Goal: Information Seeking & Learning: Learn about a topic

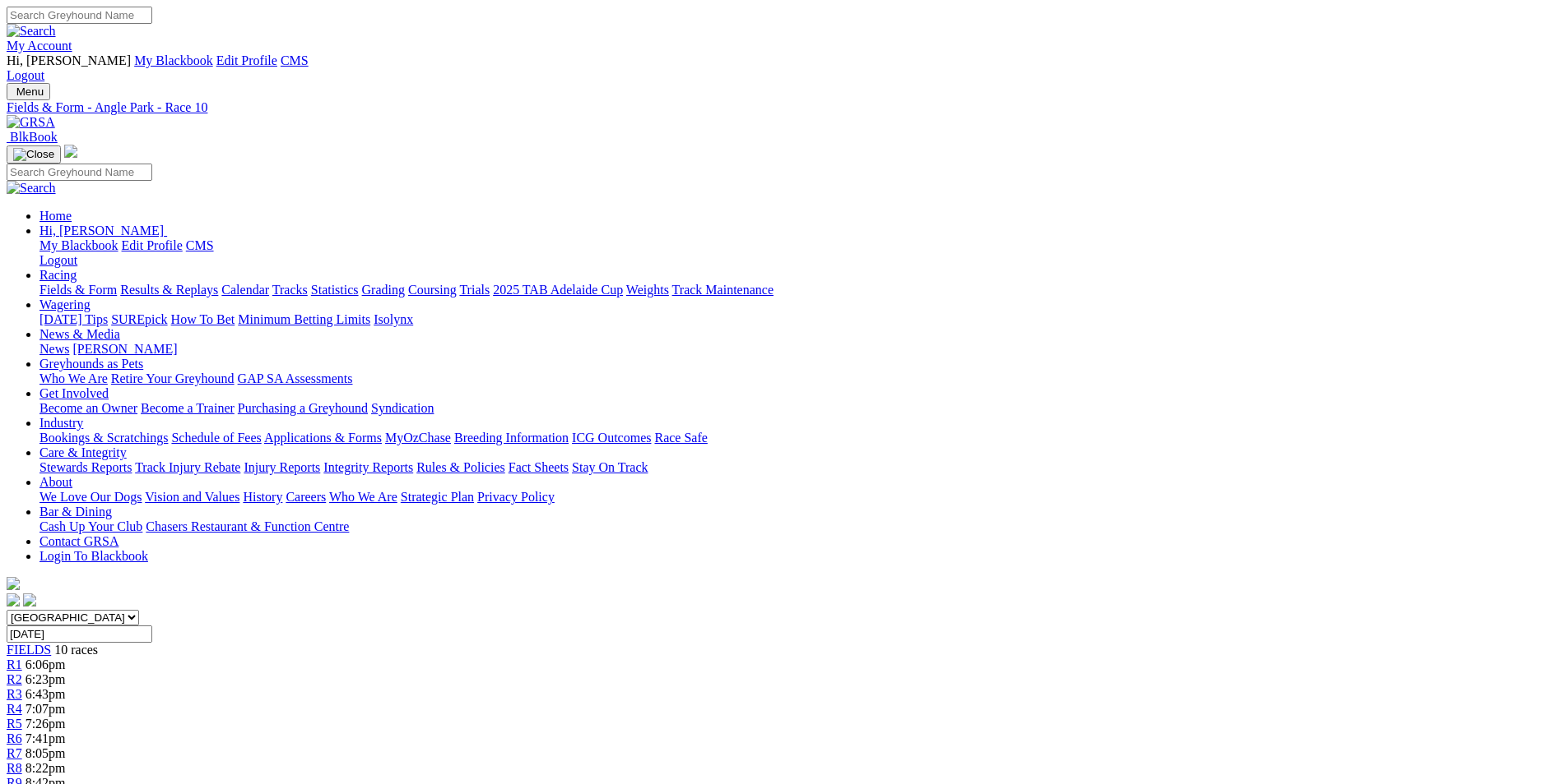
click at [366, 83] on div "Menu Fields & Form - Angle Park - Race 10 BlkBook Home Hi, Martyn My Blackbook …" at bounding box center [780, 347] width 1548 height 527
click at [55, 115] on img at bounding box center [30, 123] width 49 height 15
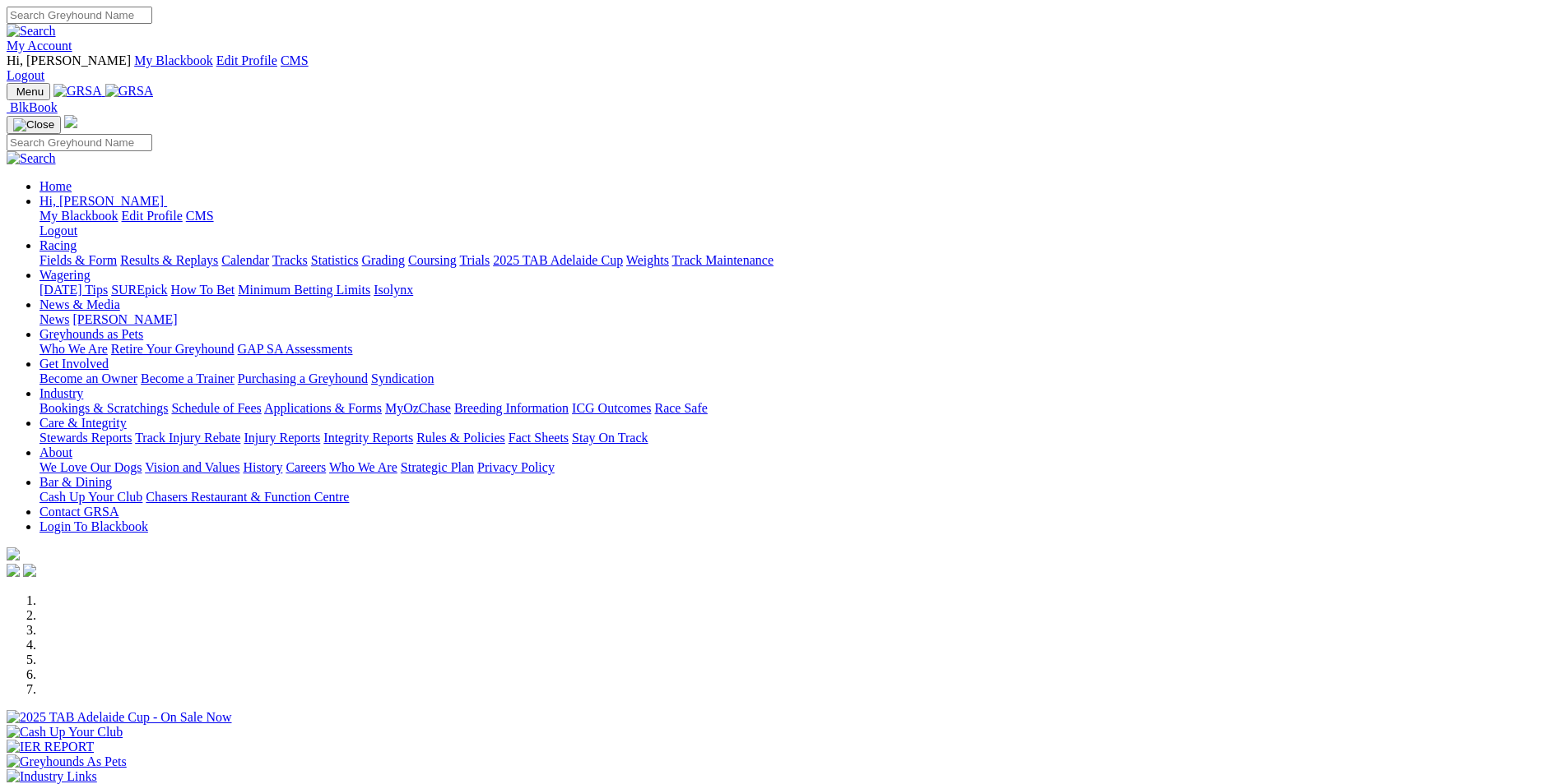
scroll to position [329, 0]
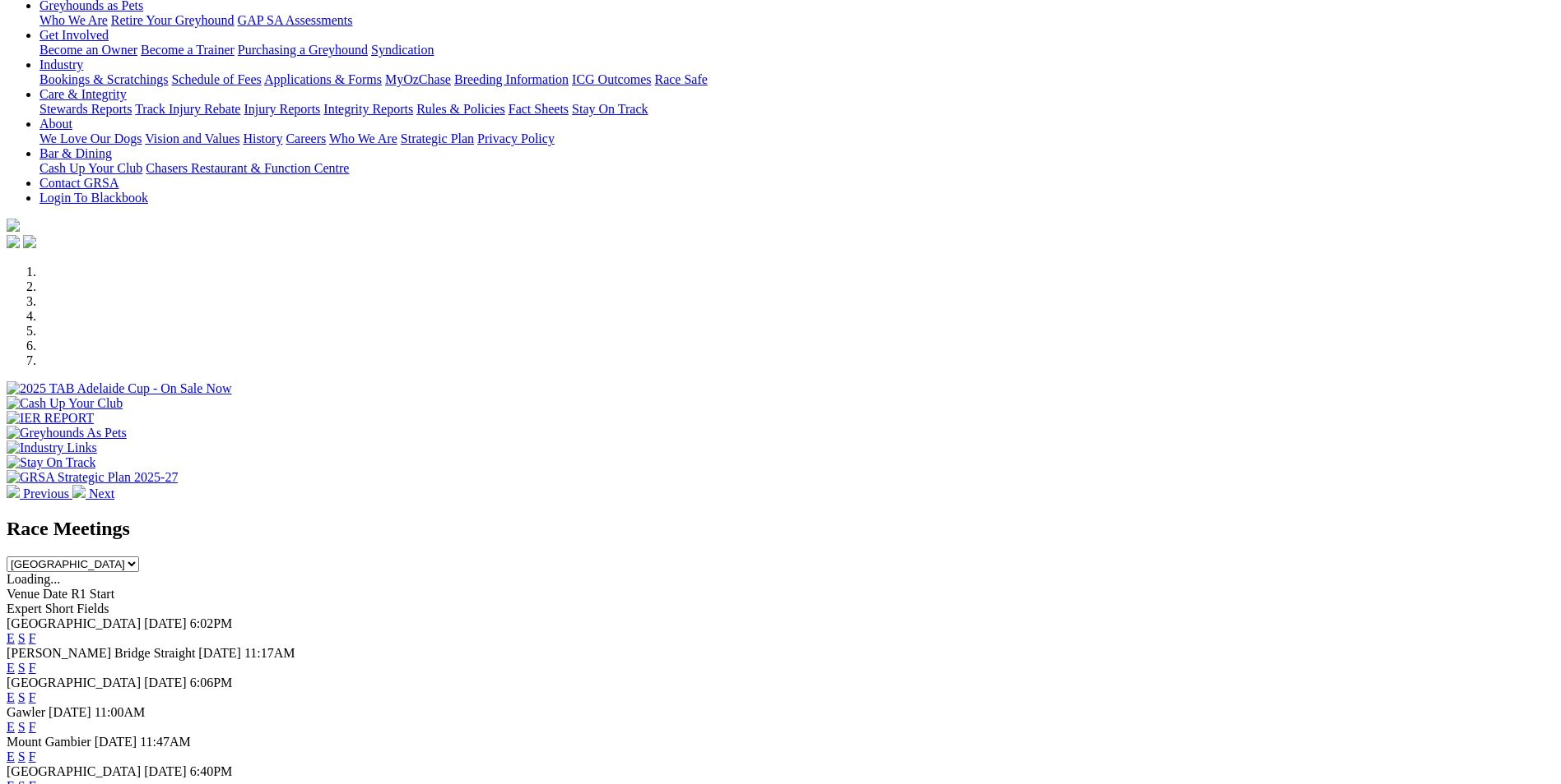
click at [15, 661] on link "E" at bounding box center [10, 668] width 8 height 14
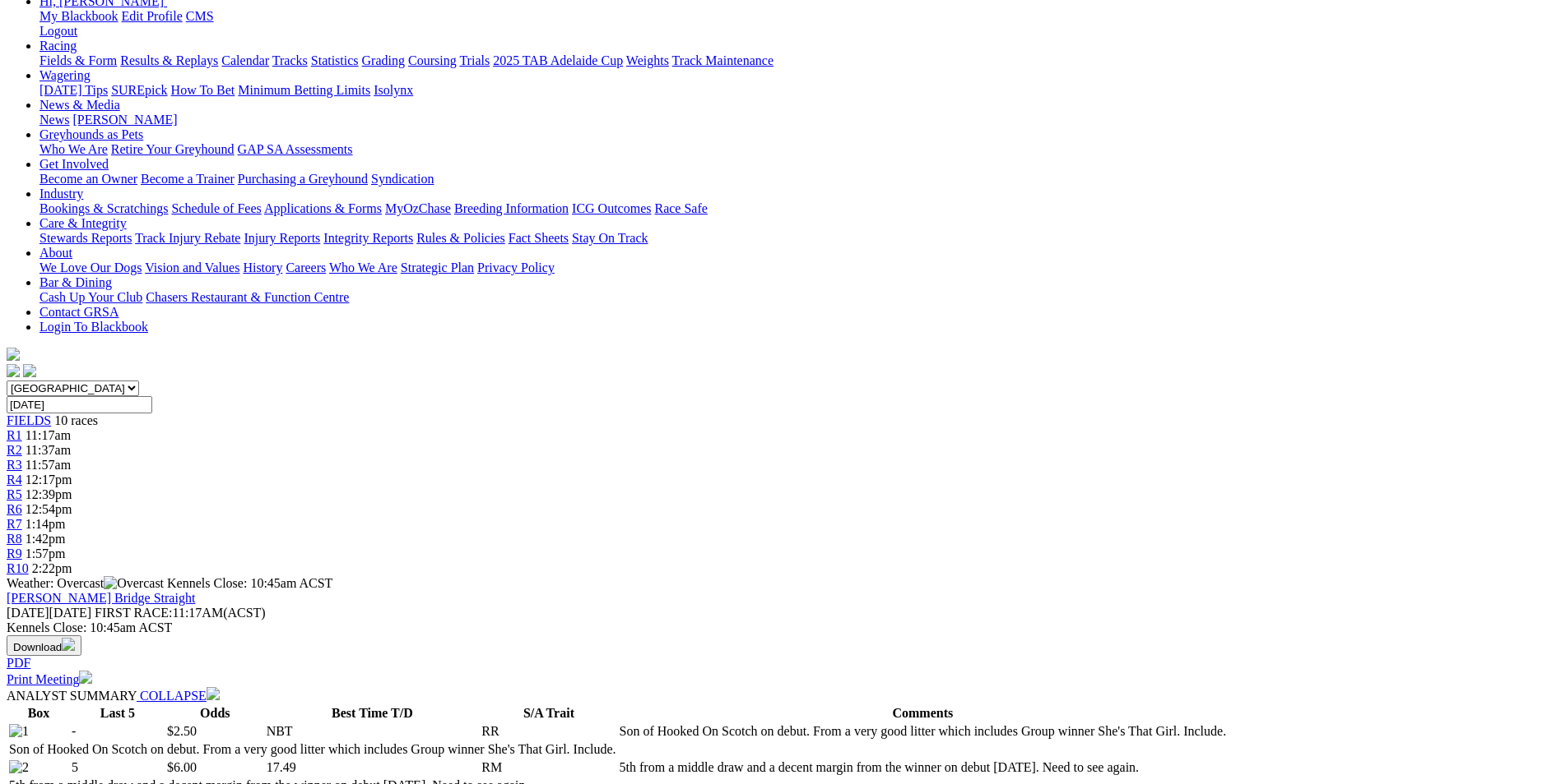
scroll to position [247, 0]
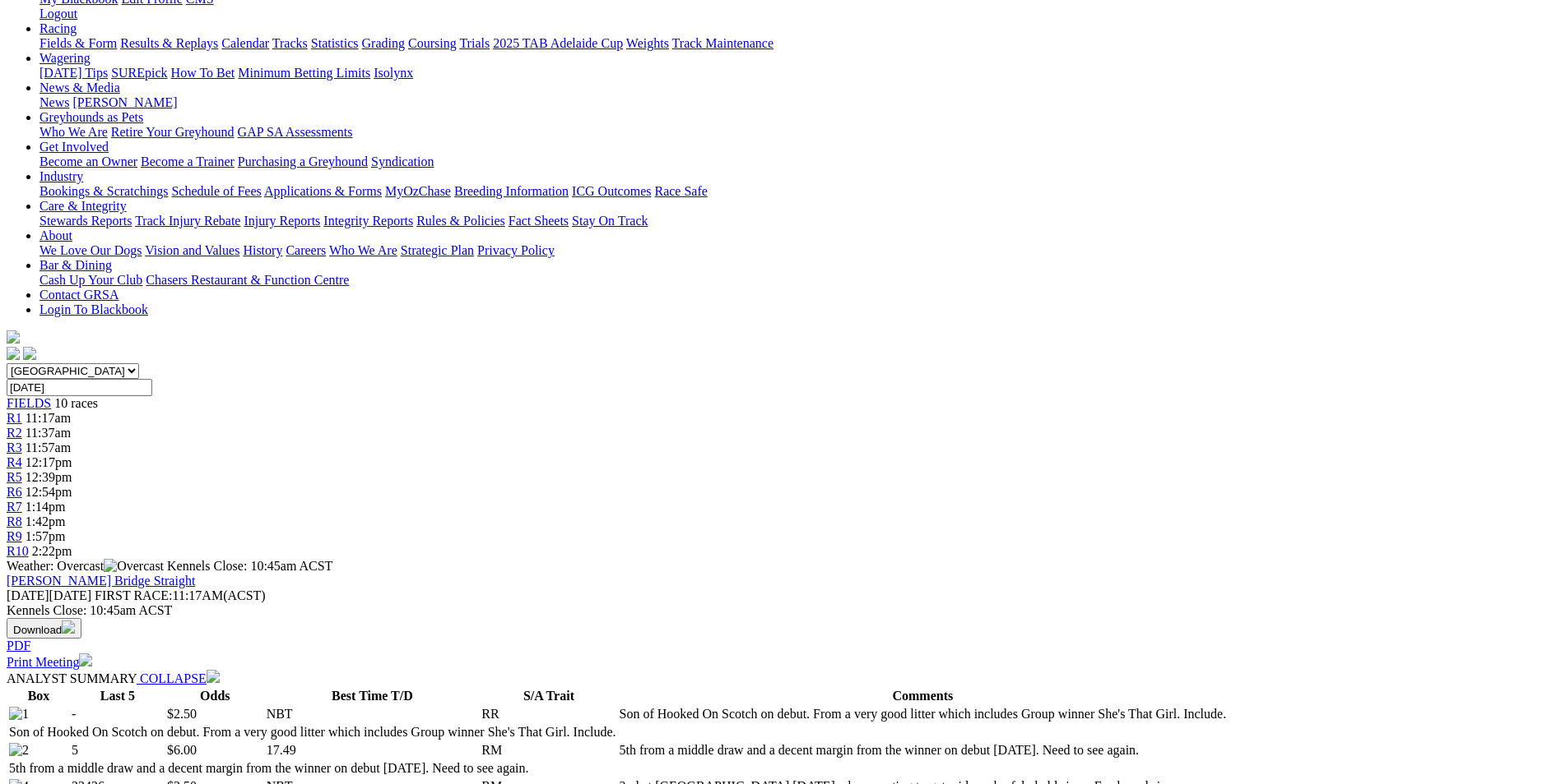
drag, startPoint x: 726, startPoint y: 403, endPoint x: 873, endPoint y: 454, distance: 155.6
drag, startPoint x: 873, startPoint y: 454, endPoint x: 839, endPoint y: 451, distance: 34.1
copy p "MICKEY HALLER (1) Son of Hooked On Scotch on debut. From a very good litter whi…"
click at [22, 426] on link "R2" at bounding box center [14, 433] width 16 height 14
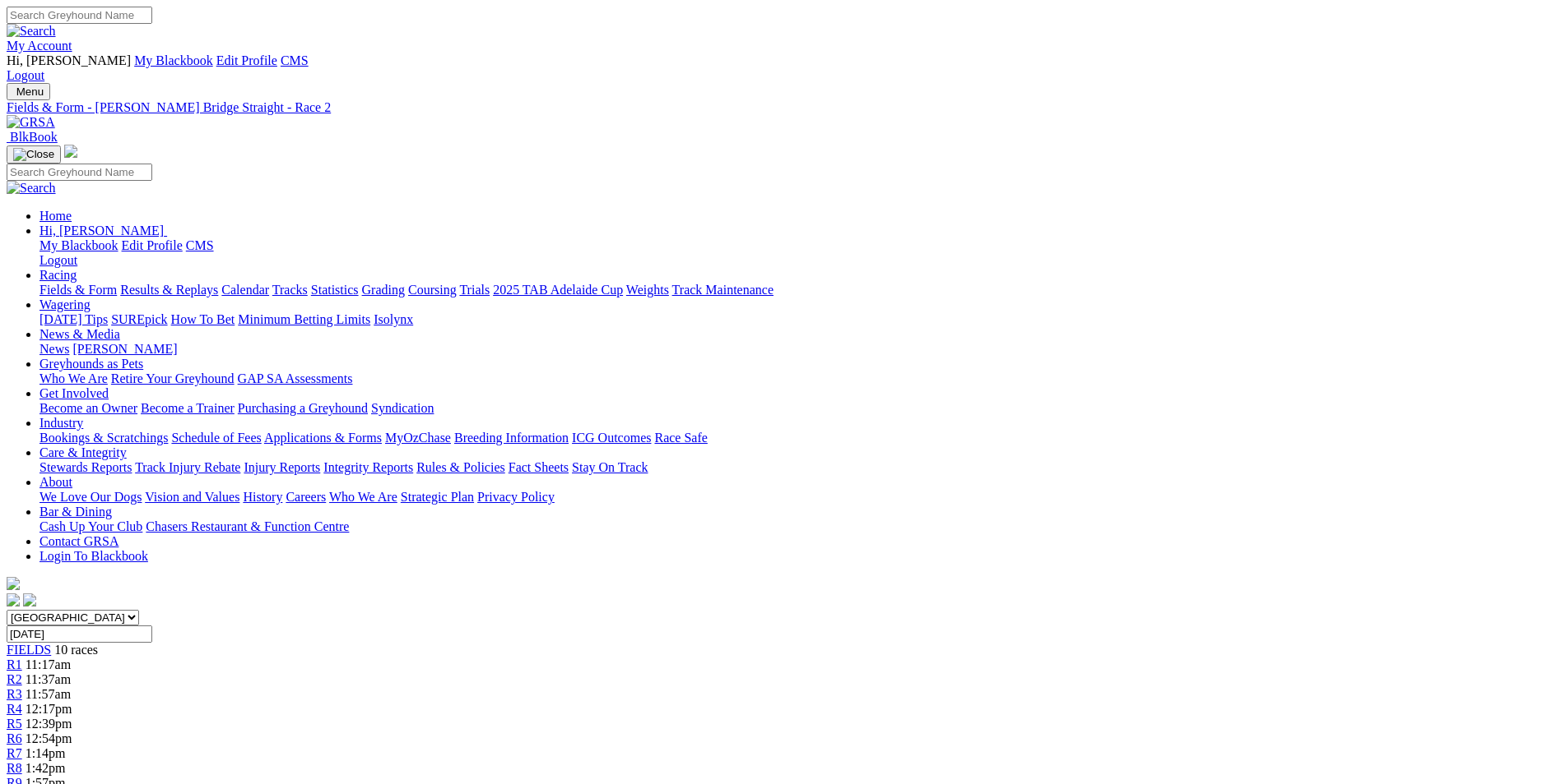
drag, startPoint x: 715, startPoint y: 680, endPoint x: 797, endPoint y: 739, distance: 101.0
drag, startPoint x: 797, startPoint y: 739, endPoint x: 783, endPoint y: 718, distance: 25.2
copy p "SPECKED (2) Impressive winner from a wide draw Aug 20 when showing good speed a…"
drag, startPoint x: 612, startPoint y: 249, endPoint x: 617, endPoint y: 256, distance: 8.6
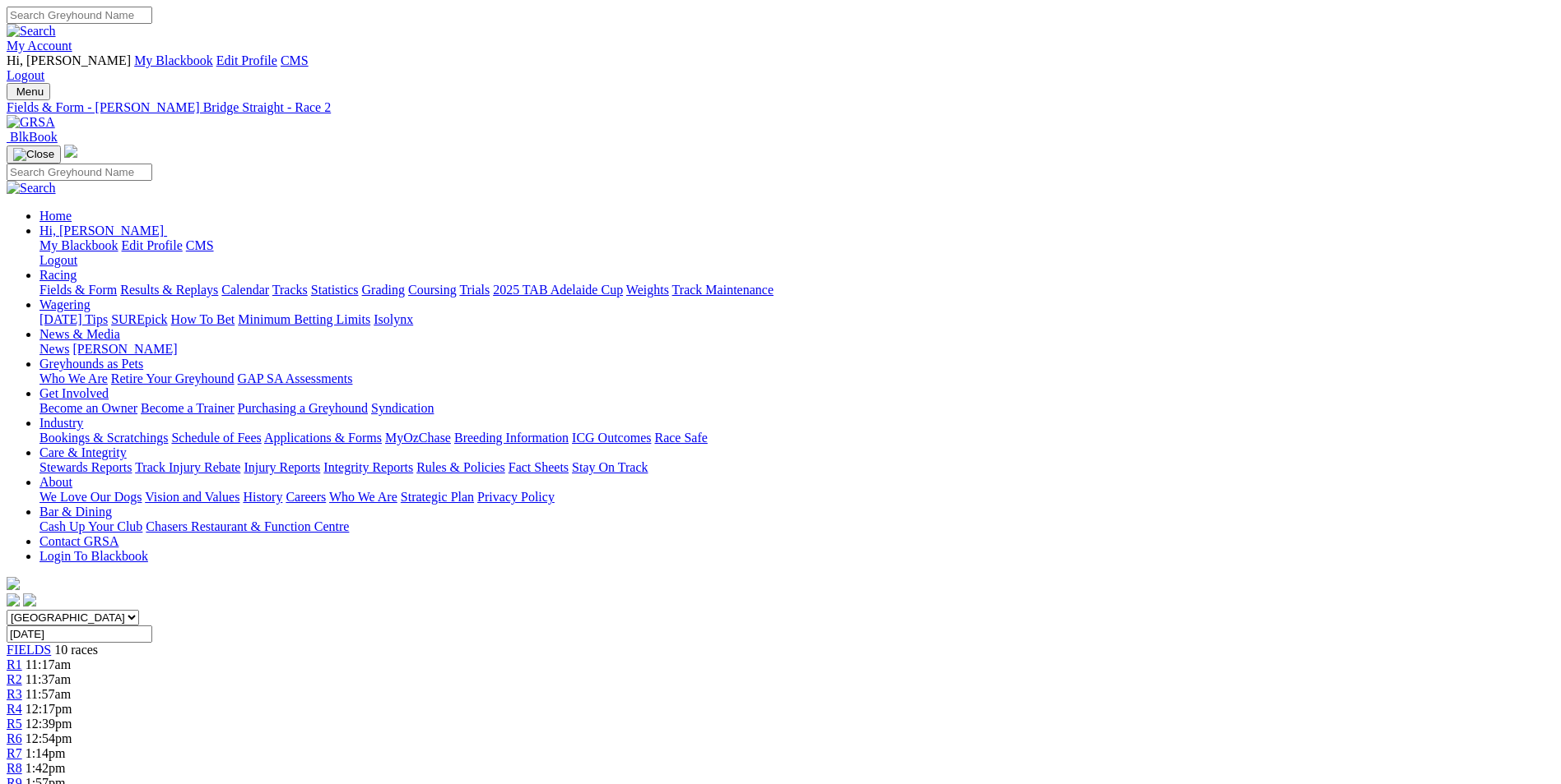
click at [22, 687] on link "R3" at bounding box center [14, 694] width 16 height 14
drag, startPoint x: 641, startPoint y: 678, endPoint x: 915, endPoint y: 722, distance: 277.5
drag, startPoint x: 915, startPoint y: 722, endPoint x: 850, endPoint y: 709, distance: 66.3
copy p "ASTON BAKER (5) Placed his last two at Angle Park in handy figures. Comes here …"
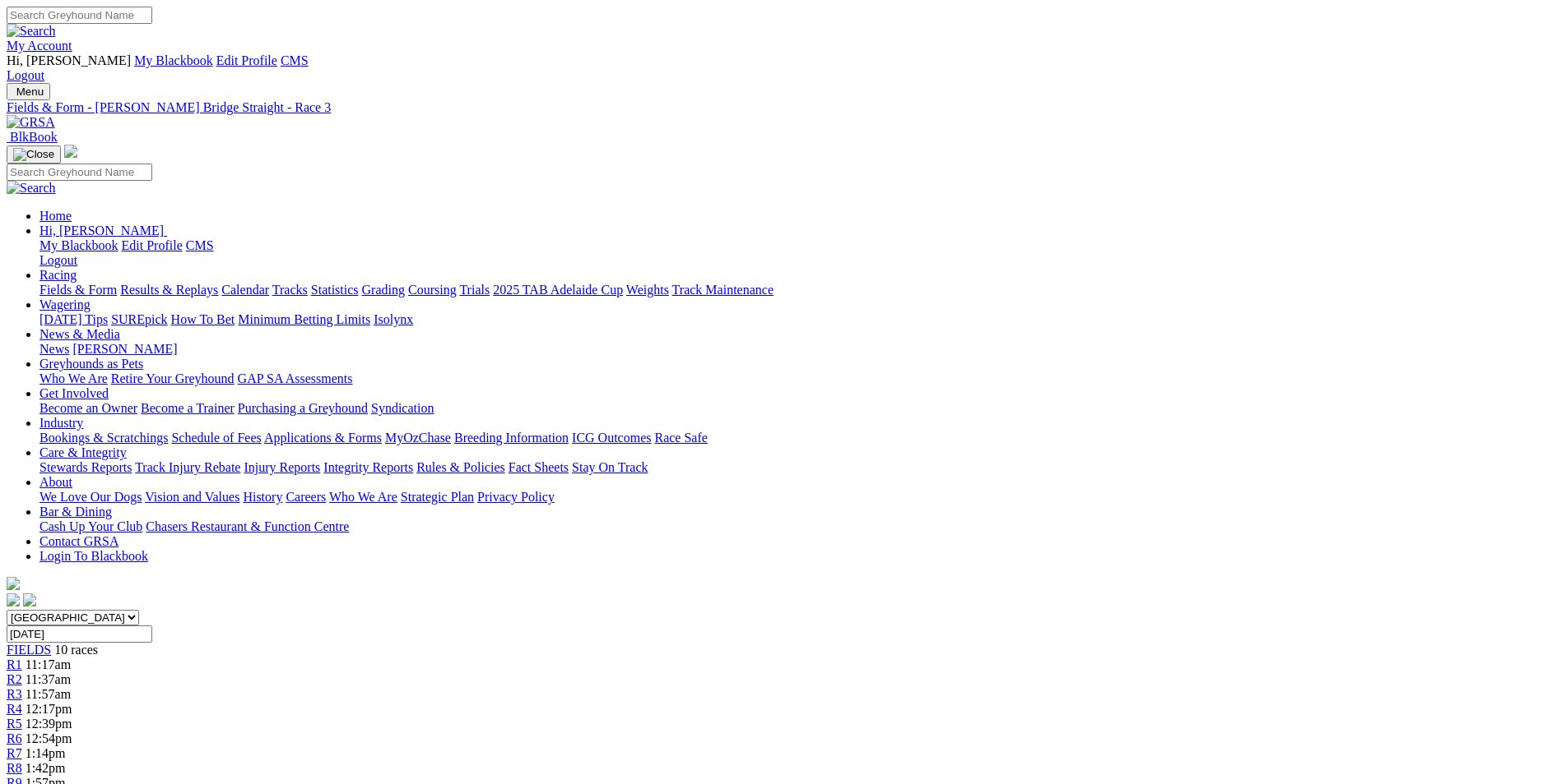
click at [72, 702] on span "12:17pm" at bounding box center [49, 709] width 47 height 14
drag, startPoint x: 667, startPoint y: 677, endPoint x: 994, endPoint y: 719, distance: 329.7
drag, startPoint x: 994, startPoint y: 719, endPoint x: 899, endPoint y: 698, distance: 97.3
copy p "FANTASTIC SPIKE (7) Impressive winner from the middle in quick time over 300m […"
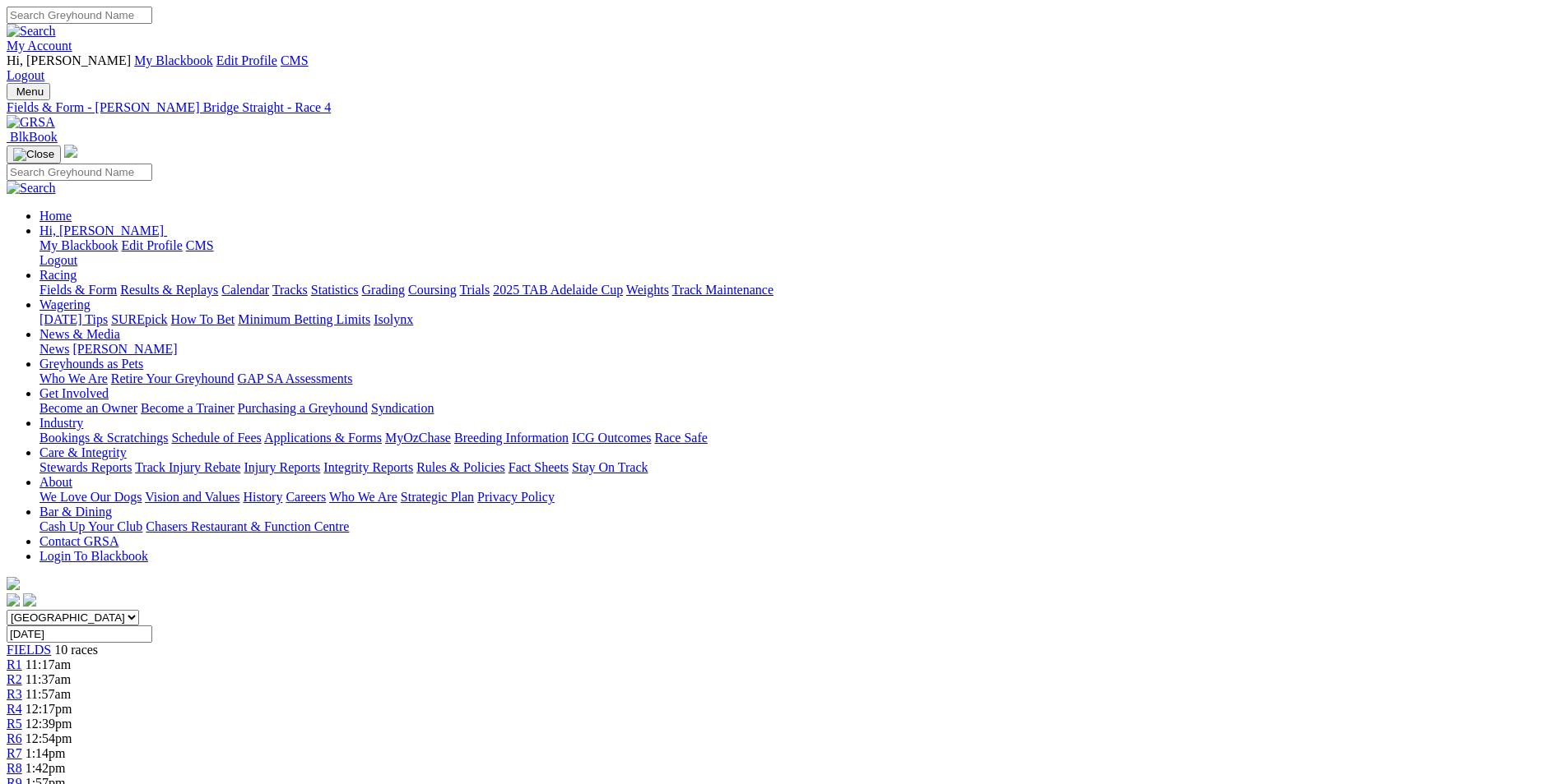
click at [22, 717] on span "R5" at bounding box center [14, 724] width 16 height 14
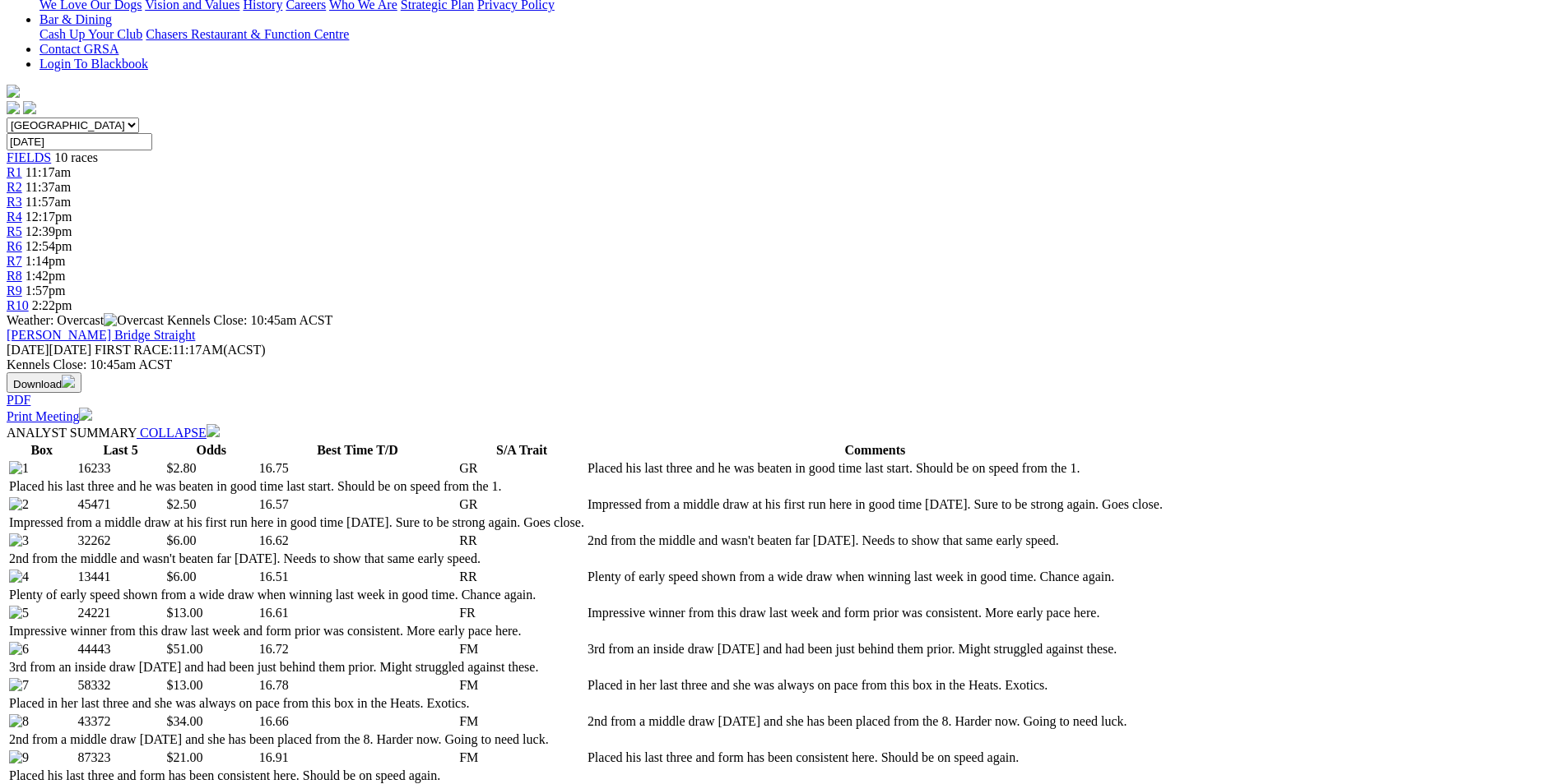
scroll to position [494, 0]
drag, startPoint x: 700, startPoint y: 299, endPoint x: 759, endPoint y: 358, distance: 83.4
drag, startPoint x: 759, startPoint y: 358, endPoint x: 729, endPoint y: 337, distance: 36.6
copy p "DANYO'S HENRY (2) Impressed from a middle draw at his first run here in good ti…"
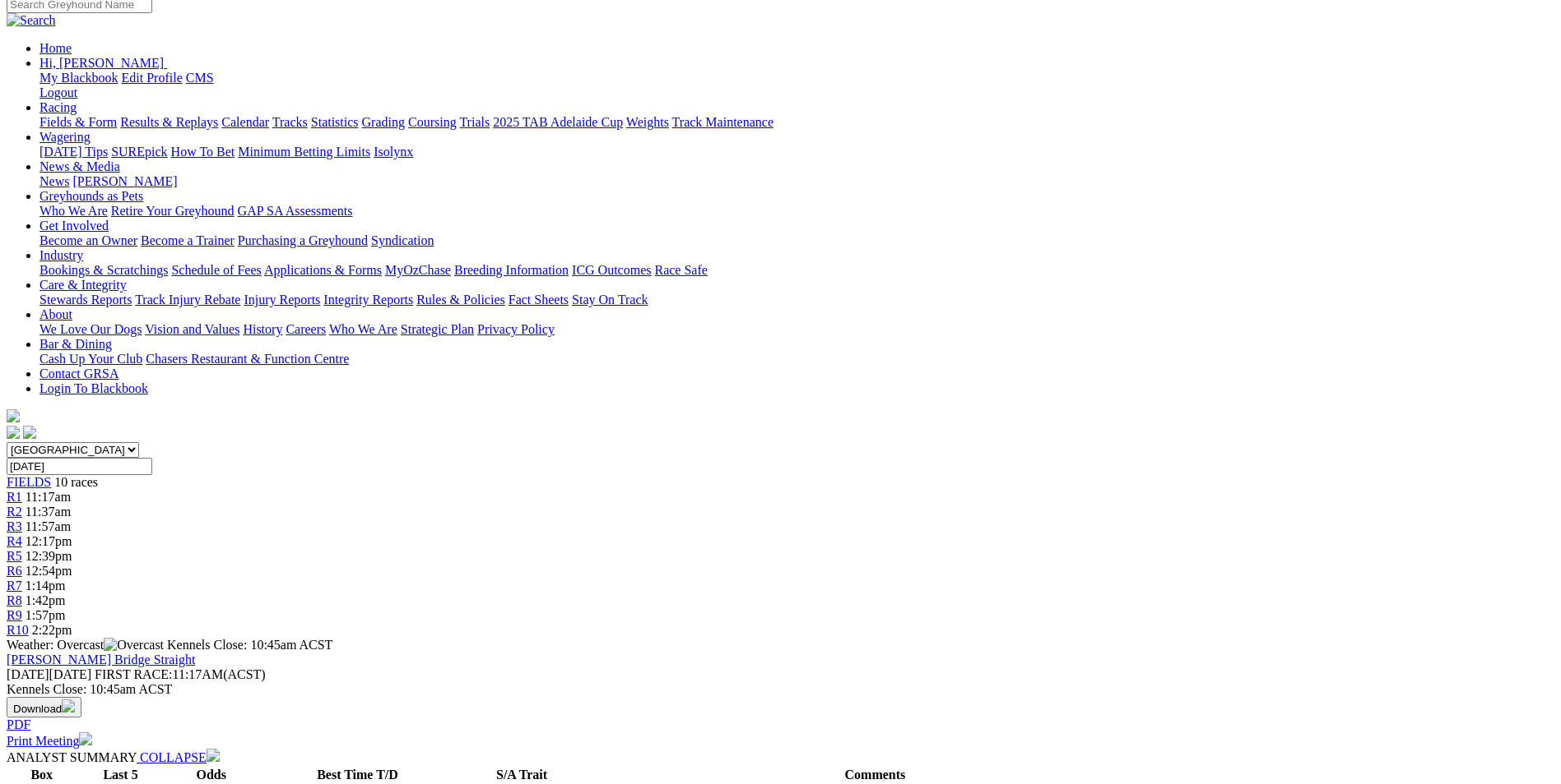
scroll to position [164, 0]
click at [884, 567] on div "R6 12:54pm" at bounding box center [780, 574] width 1548 height 15
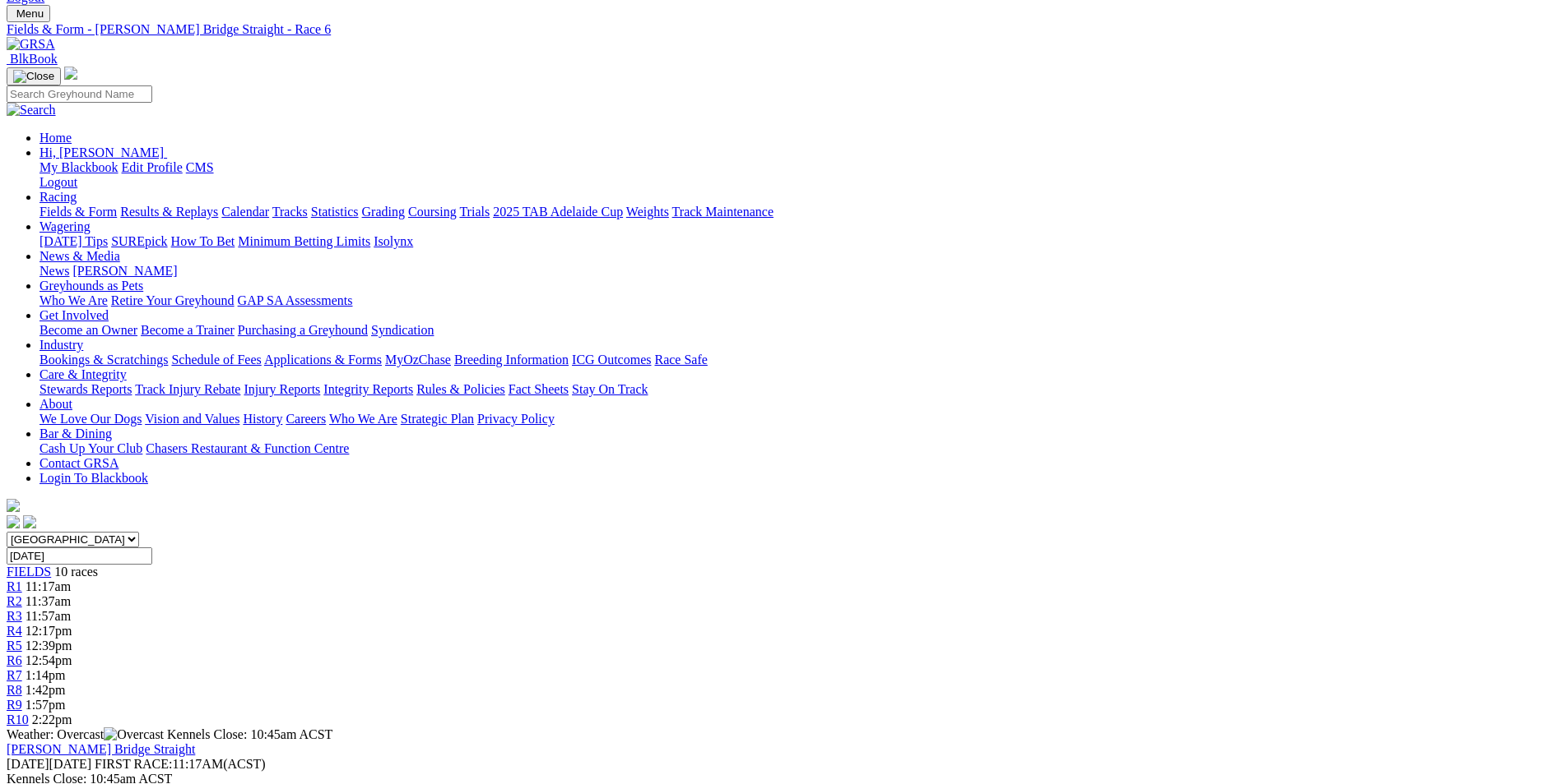
scroll to position [88, 0]
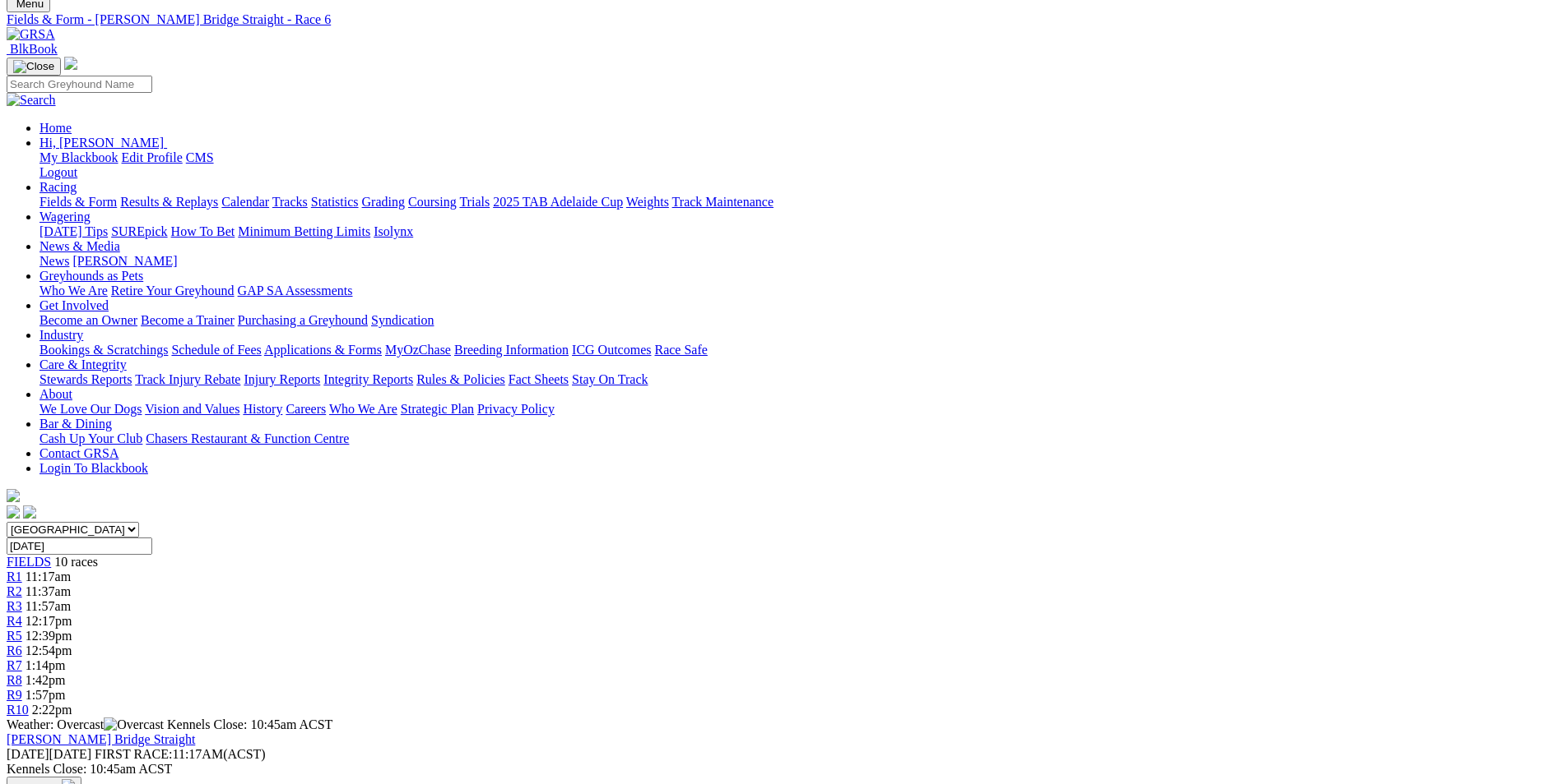
drag, startPoint x: 732, startPoint y: 709, endPoint x: 900, endPoint y: 679, distance: 170.7
drag, startPoint x: 900, startPoint y: 679, endPoint x: 831, endPoint y: 647, distance: 76.1
copy p "AGENT TWENTY ONE (3) Impressive winning his last two at Gawler in handy time. F…"
click at [22, 659] on link "R7" at bounding box center [14, 666] width 16 height 14
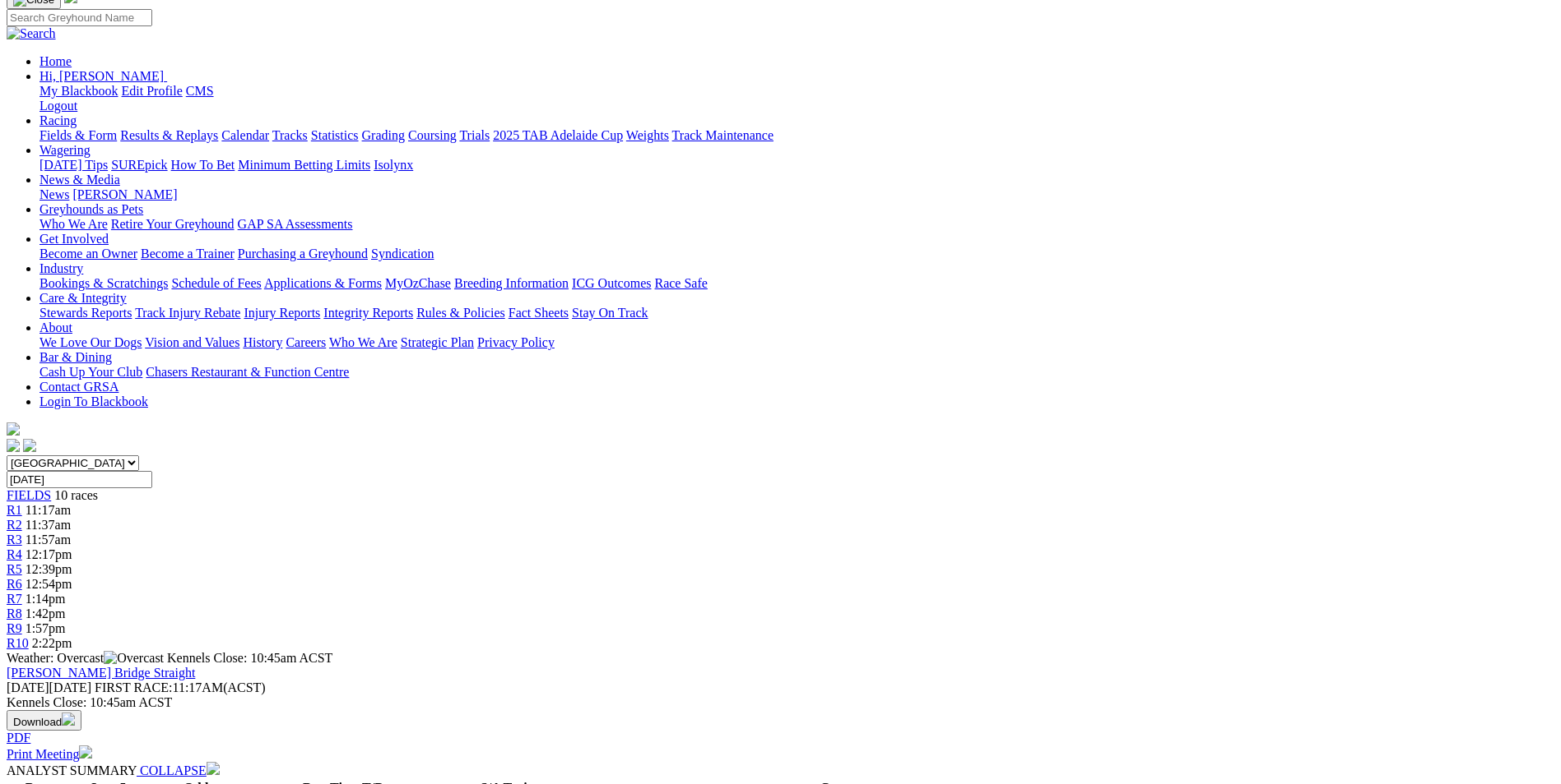
scroll to position [164, 0]
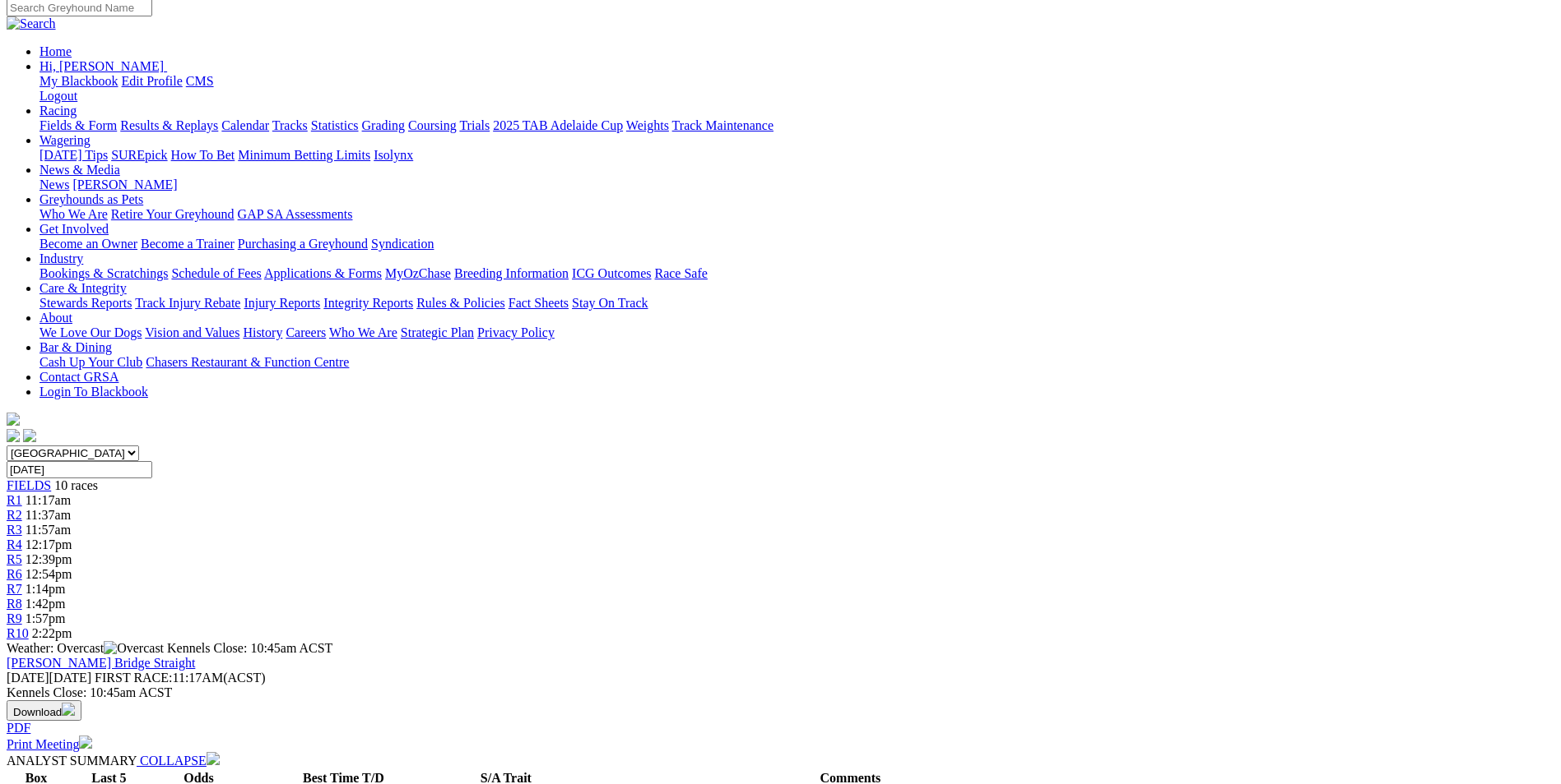
drag, startPoint x: 568, startPoint y: 541, endPoint x: 1157, endPoint y: 569, distance: 589.7
drag, startPoint x: 1157, startPoint y: 569, endPoint x: 1065, endPoint y: 569, distance: 92.0
copy p "MY HUMMINGBIRD (1) Started short and got the job done in handy time when resumi…"
click at [1049, 597] on div "R8 1:42pm" at bounding box center [780, 604] width 1548 height 15
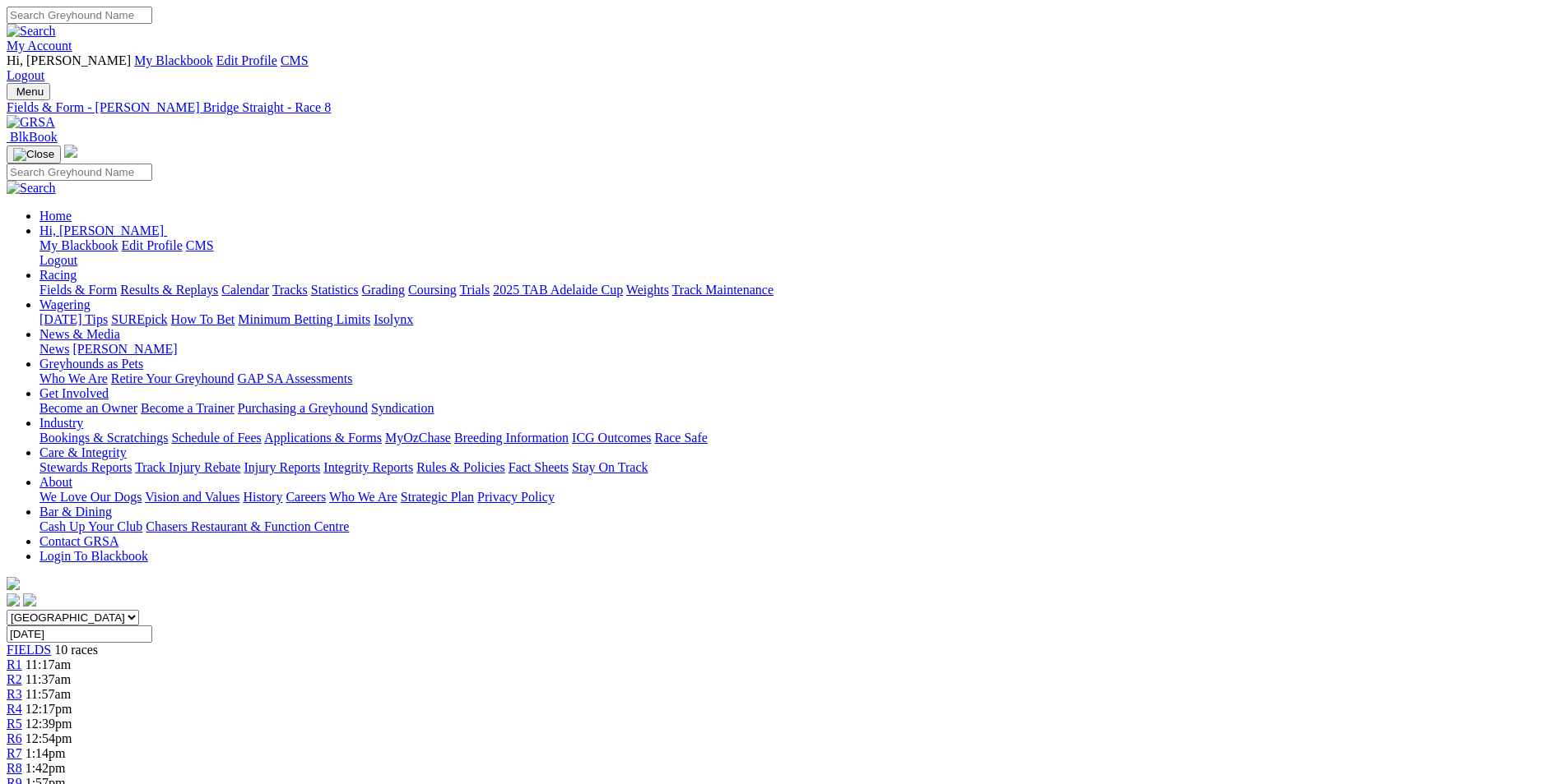
drag, startPoint x: 585, startPoint y: 711, endPoint x: 696, endPoint y: 758, distance: 120.5
drag, startPoint x: 696, startPoint y: 758, endPoint x: 647, endPoint y: 727, distance: 58.0
copy p "LONE ROOSTER (1) Dropping back in distance. Talented sprinter when on song and …"
click at [22, 776] on link "R9" at bounding box center [14, 783] width 16 height 14
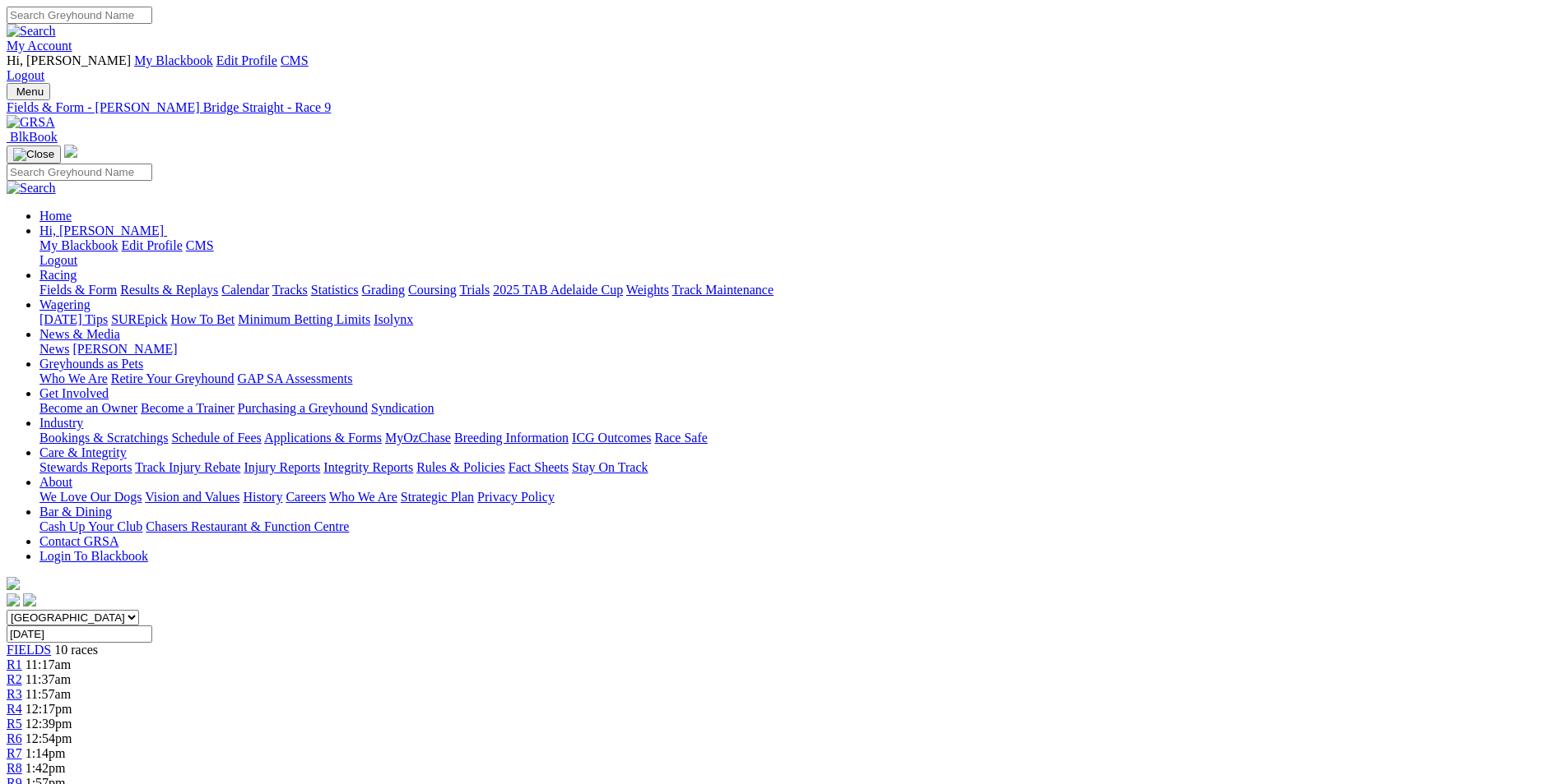
drag, startPoint x: 705, startPoint y: 677, endPoint x: 790, endPoint y: 743, distance: 107.6
drag, startPoint x: 790, startPoint y: 743, endPoint x: 761, endPoint y: 716, distance: 39.6
copy p "WILPENA (4) Impressed winning from a wide draw at Mt. Gambier [DATE] and has be…"
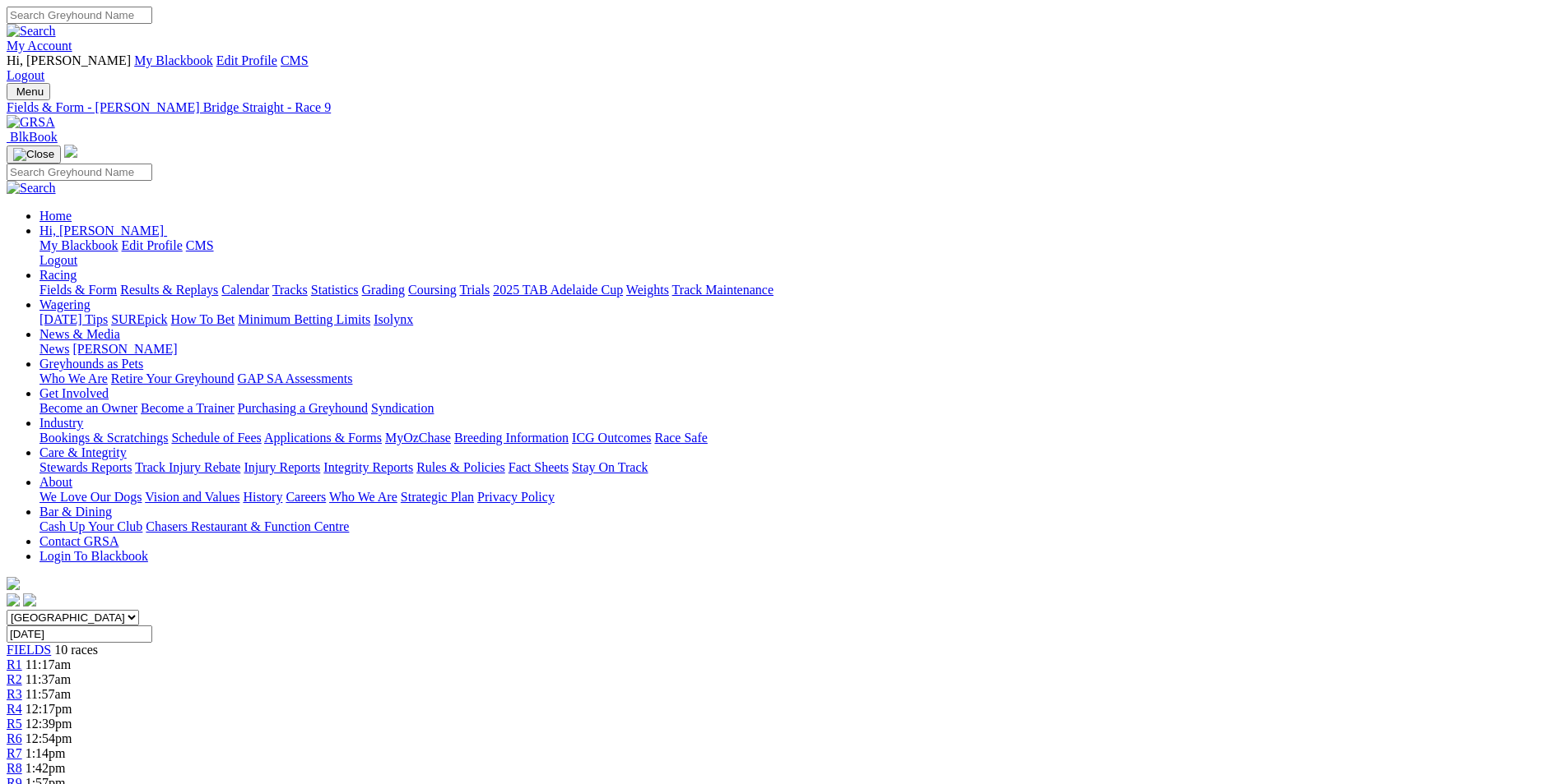
click at [72, 783] on span "2:22pm" at bounding box center [52, 798] width 40 height 14
drag, startPoint x: 708, startPoint y: 648, endPoint x: 765, endPoint y: 721, distance: 92.6
drag, startPoint x: 765, startPoint y: 721, endPoint x: 750, endPoint y: 671, distance: 52.2
copy p "[PERSON_NAME]'S HONEY (4) Impressive winning her last two starts and she's been…"
